Goal: Transaction & Acquisition: Download file/media

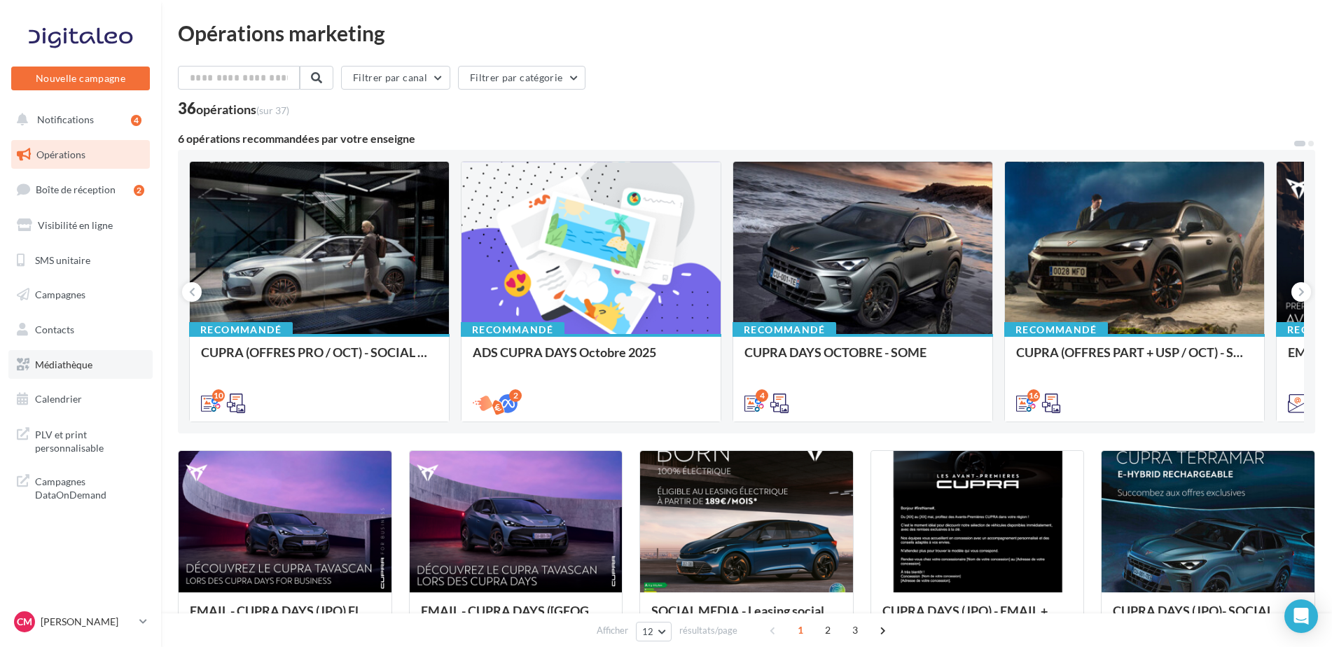
click at [55, 359] on span "Médiathèque" at bounding box center [63, 365] width 57 height 12
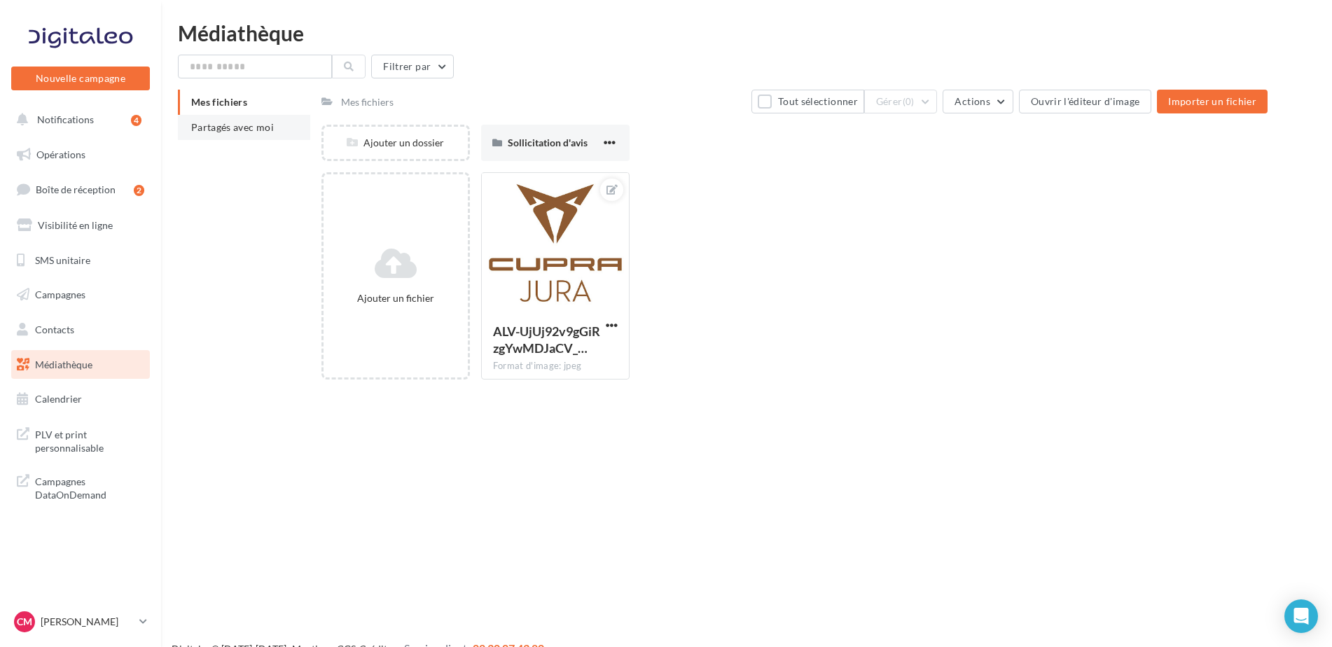
click at [262, 120] on li "Partagés avec moi" at bounding box center [244, 127] width 132 height 25
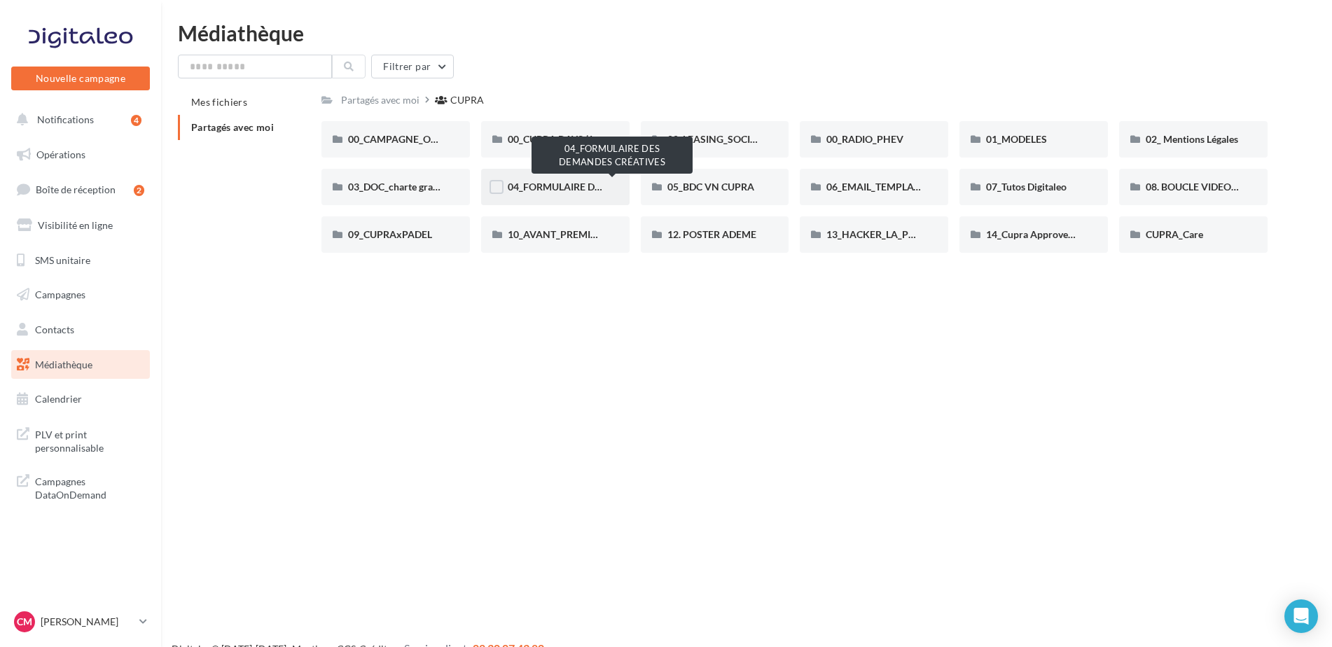
click at [521, 184] on span "04_FORMULAIRE DES DEMANDES CRÉATIVES" at bounding box center [612, 187] width 208 height 12
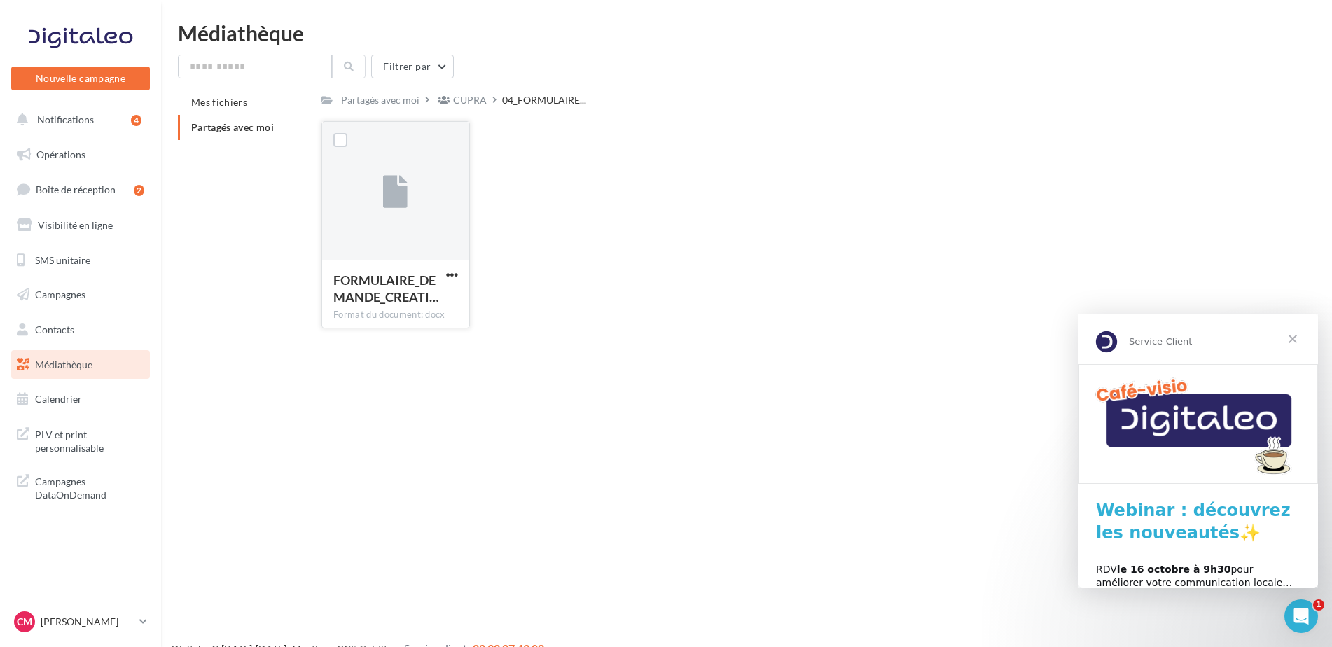
click at [459, 275] on button "button" at bounding box center [452, 276] width 18 height 14
click at [440, 298] on button "Télécharger" at bounding box center [391, 302] width 140 height 36
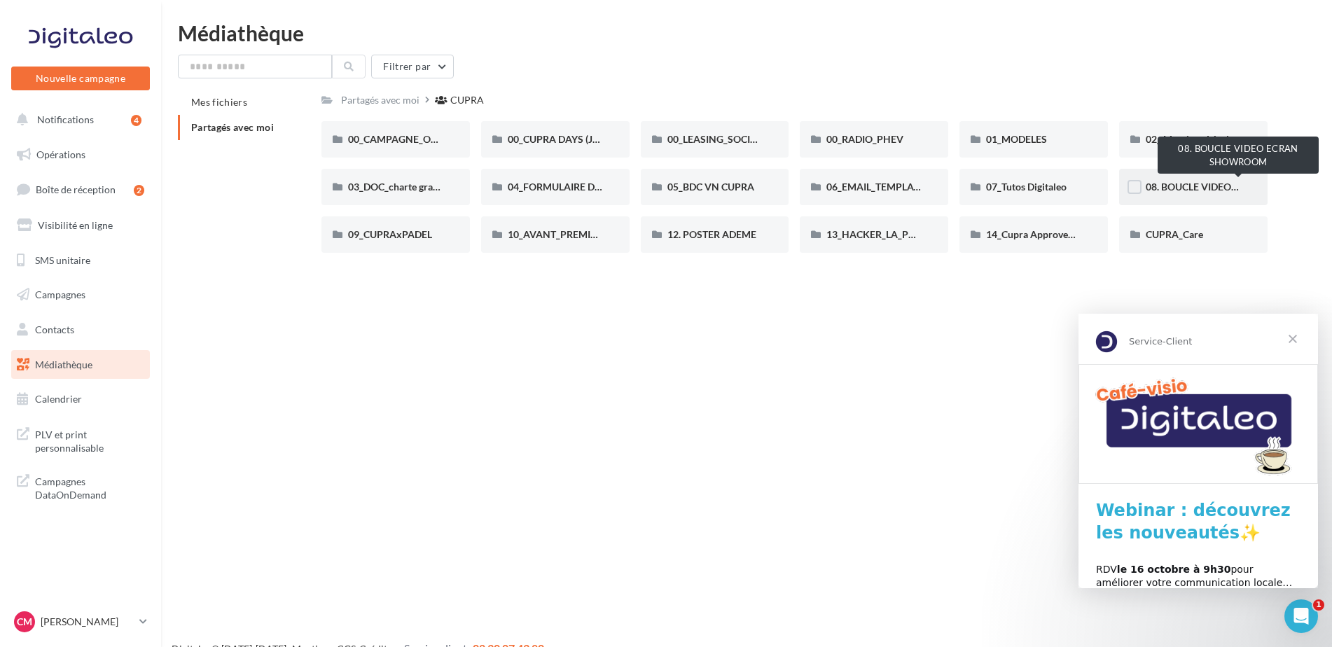
click at [1221, 182] on span "08. BOUCLE VIDEO ECRAN SHOWROOM" at bounding box center [1238, 187] width 185 height 12
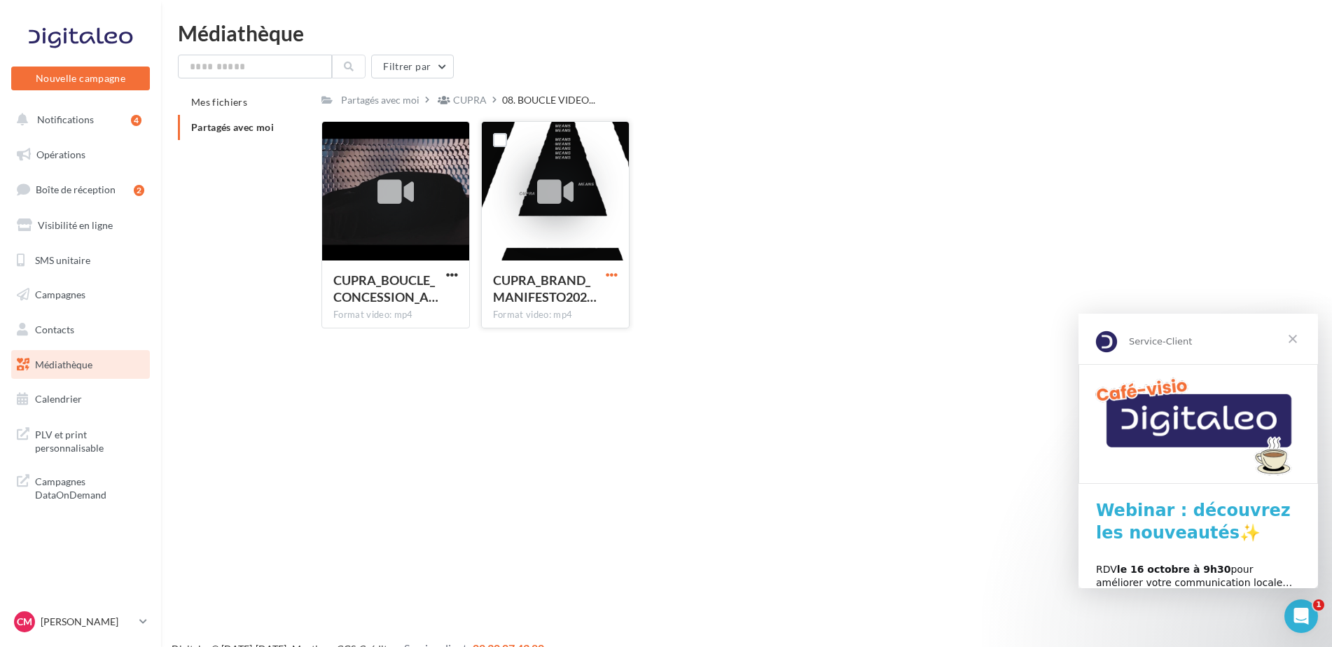
click at [617, 273] on span "button" at bounding box center [612, 275] width 12 height 12
click at [559, 300] on button "Télécharger" at bounding box center [550, 302] width 140 height 36
drag, startPoint x: 89, startPoint y: 616, endPoint x: 88, endPoint y: 607, distance: 9.1
click at [88, 609] on link "CM Camille MARILLER cupra-dole" at bounding box center [80, 622] width 139 height 27
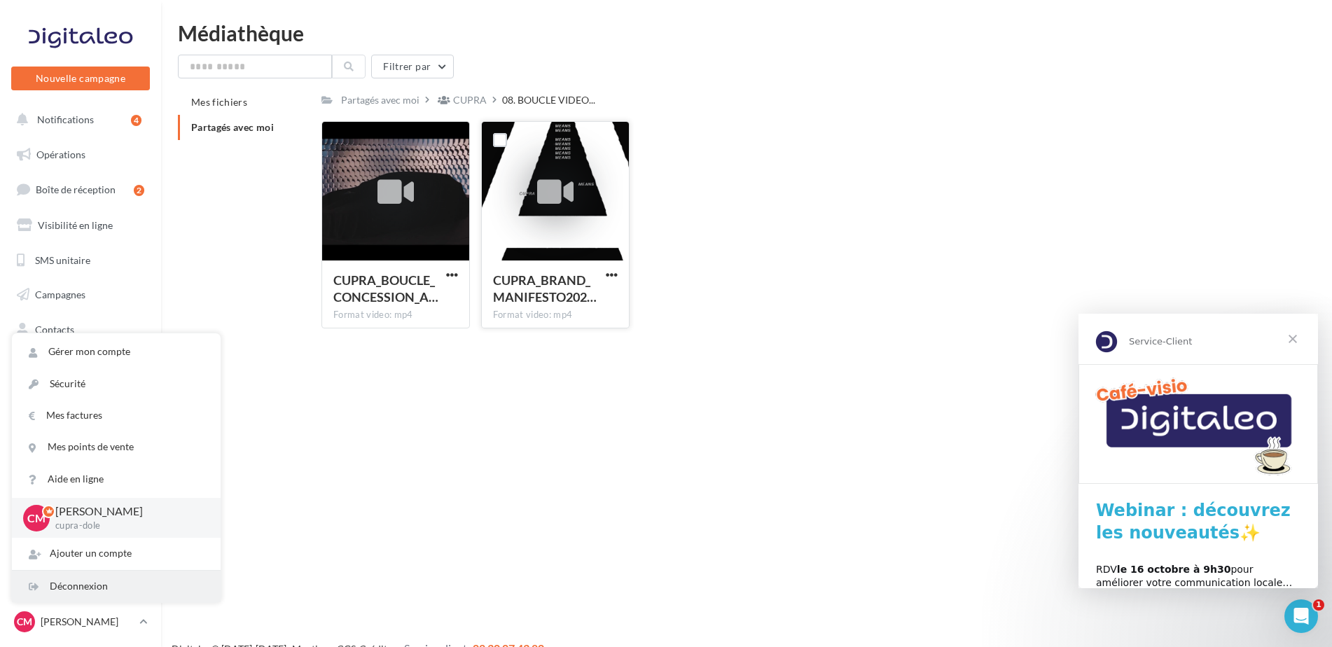
click at [95, 582] on div "Déconnexion" at bounding box center [116, 587] width 209 height 32
